Goal: Find specific page/section: Find specific page/section

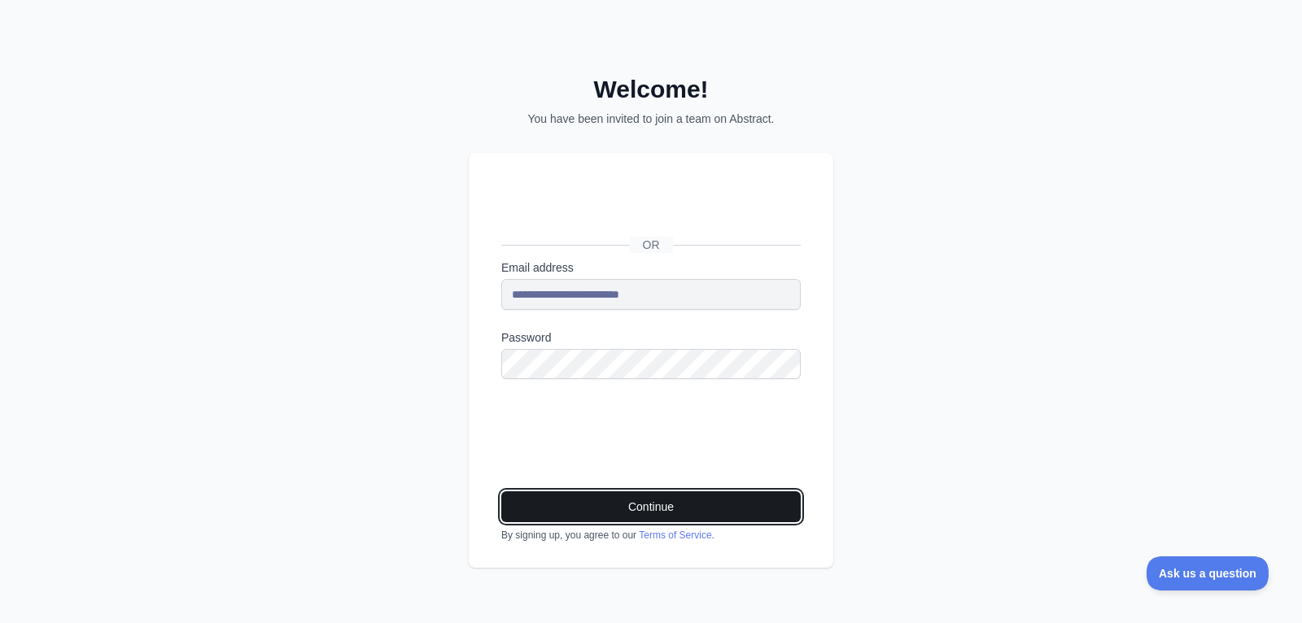
click at [658, 514] on button "Continue" at bounding box center [651, 507] width 300 height 31
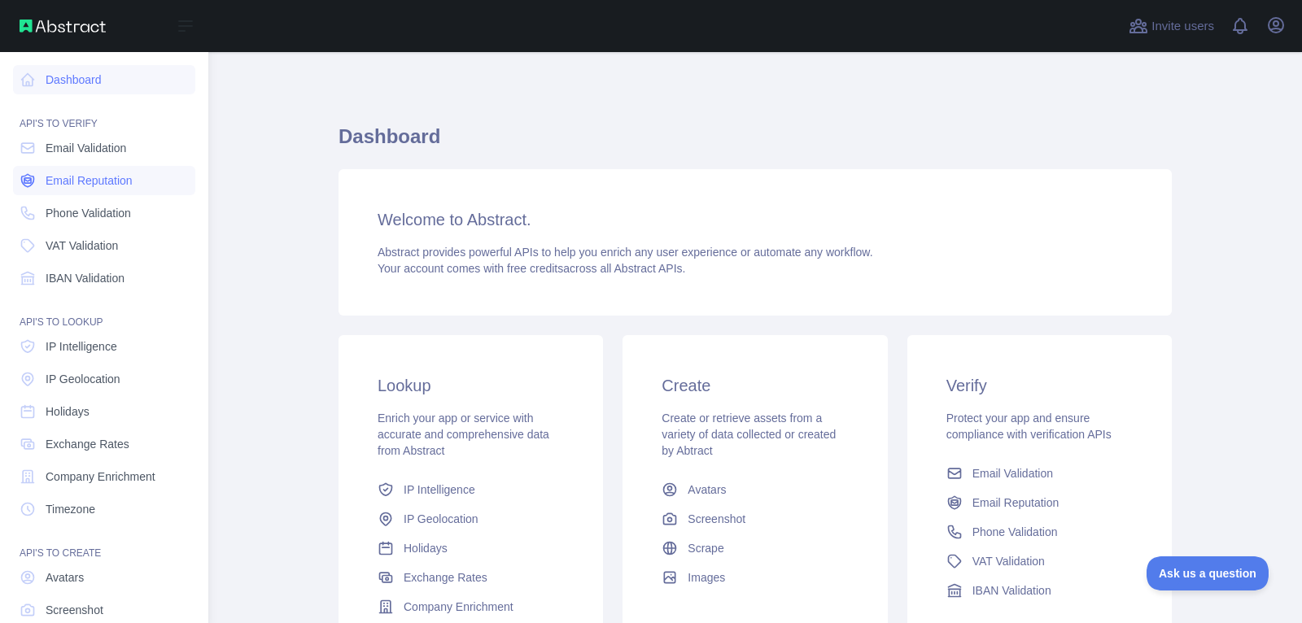
click at [88, 186] on span "Email Reputation" at bounding box center [89, 181] width 87 height 16
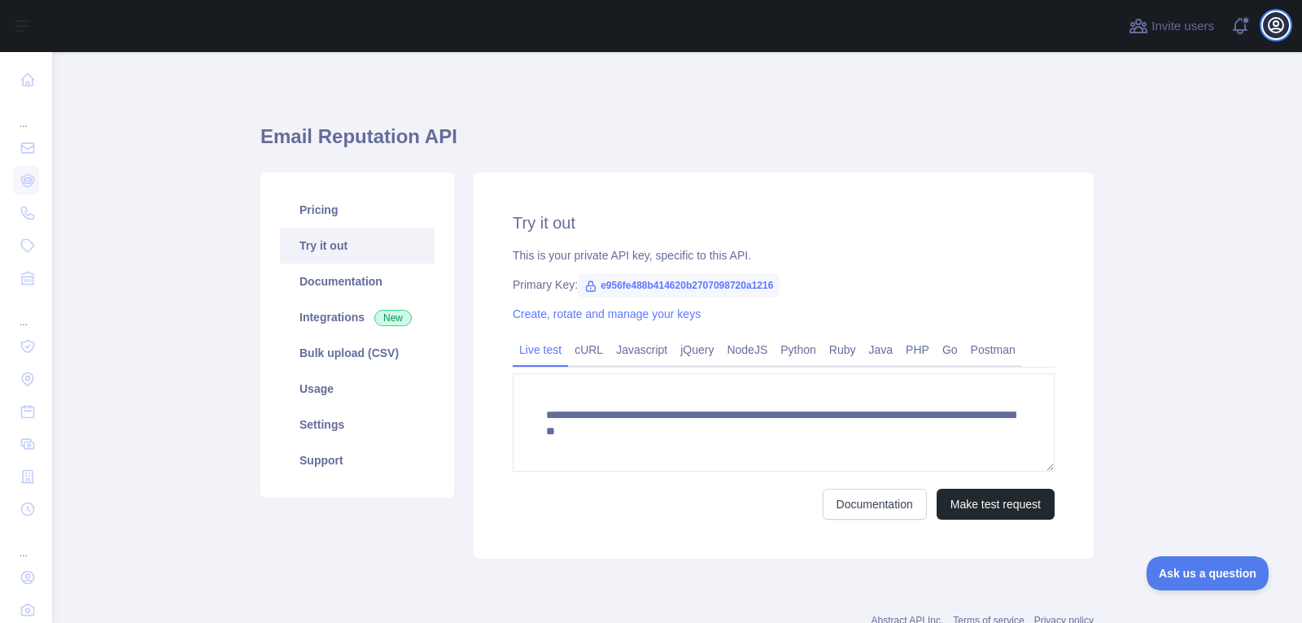
click at [1271, 28] on icon "button" at bounding box center [1276, 25] width 15 height 15
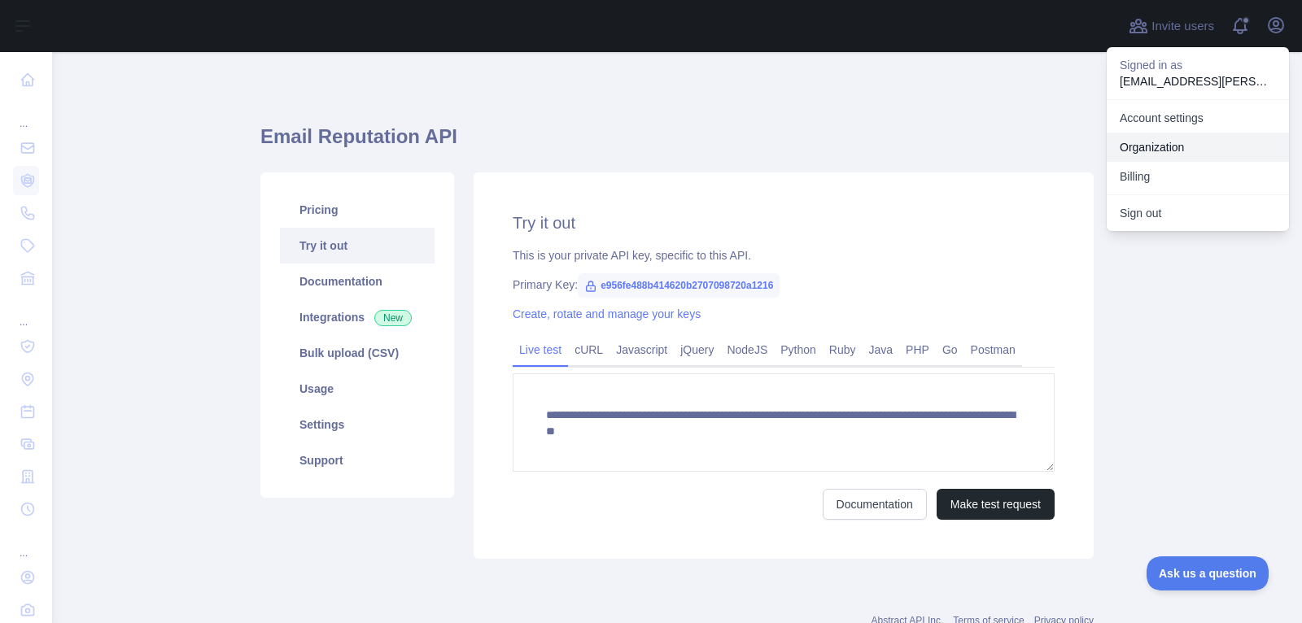
click at [1155, 151] on link "Organization" at bounding box center [1198, 147] width 182 height 29
